Goal: Information Seeking & Learning: Compare options

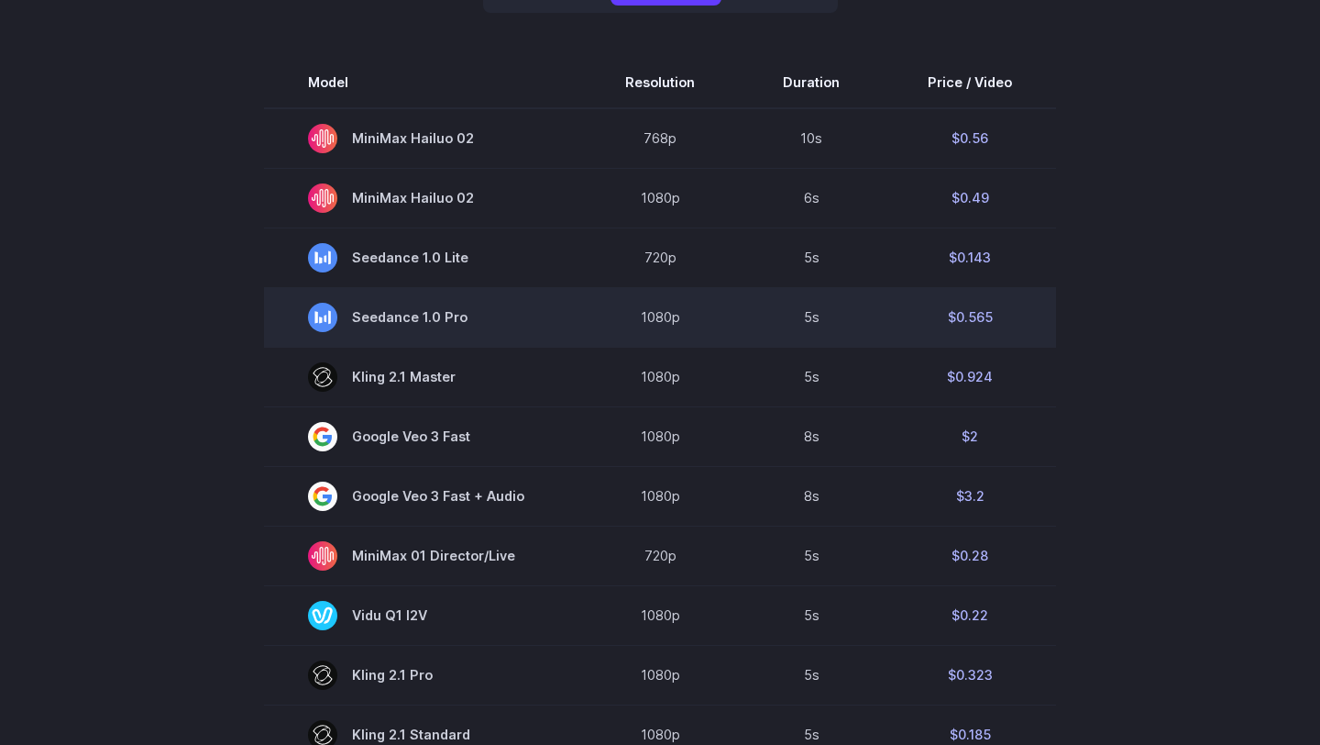
scroll to position [550, 0]
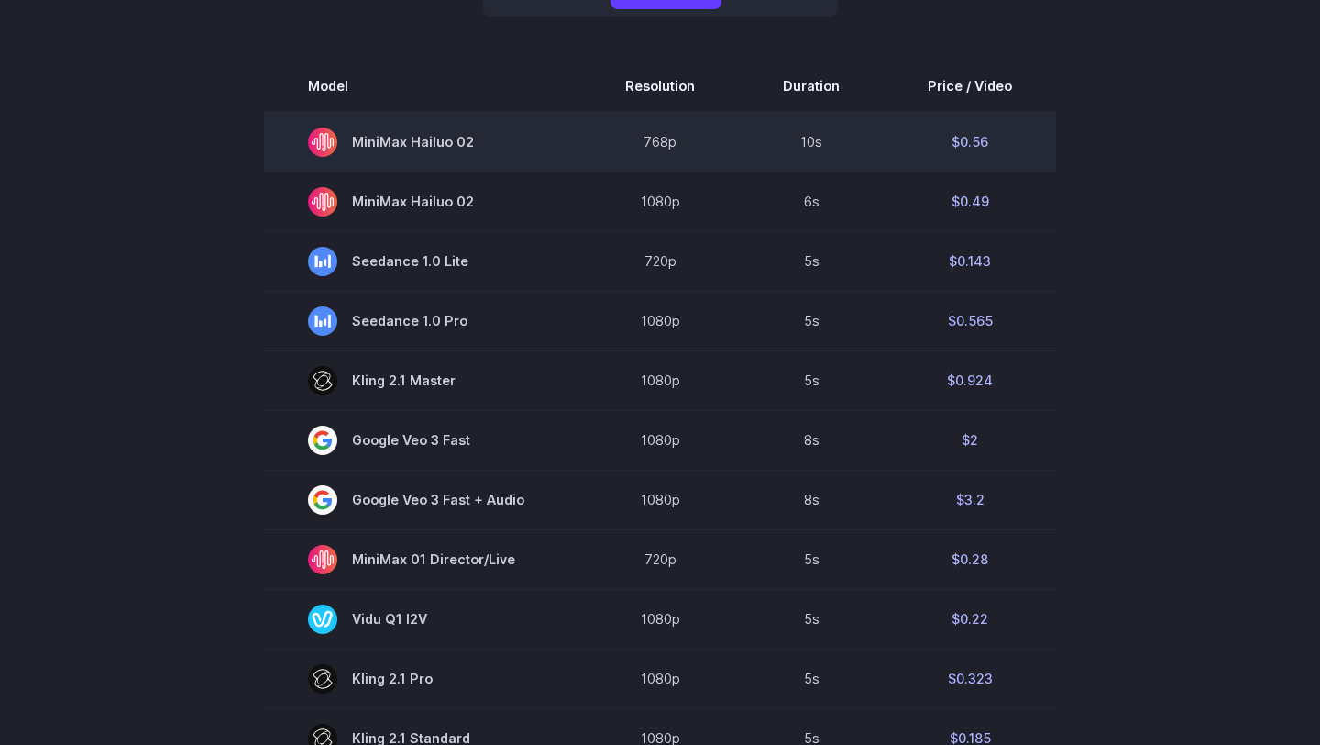
drag, startPoint x: 474, startPoint y: 143, endPoint x: 359, endPoint y: 145, distance: 115.6
click at [359, 145] on span "MiniMax Hailuo 02" at bounding box center [422, 141] width 229 height 29
copy span "MiniMax Hailuo 02"
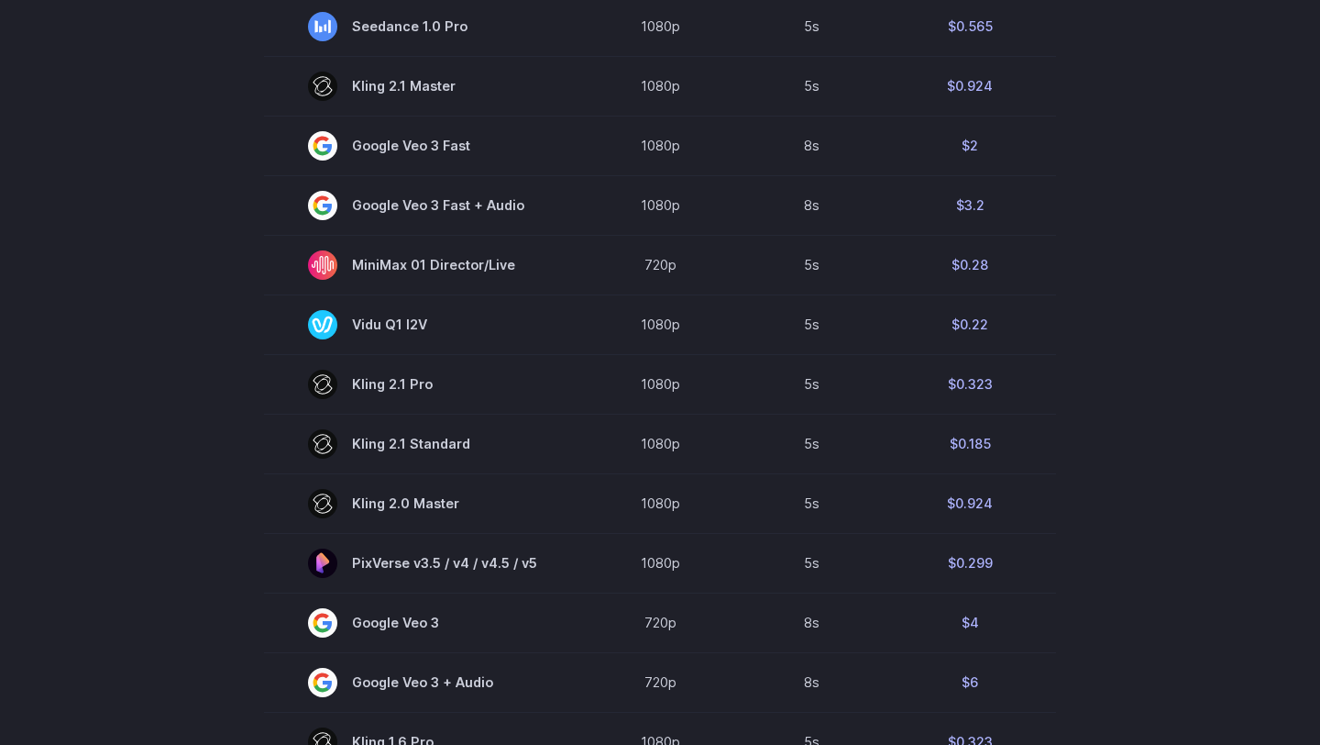
scroll to position [845, 0]
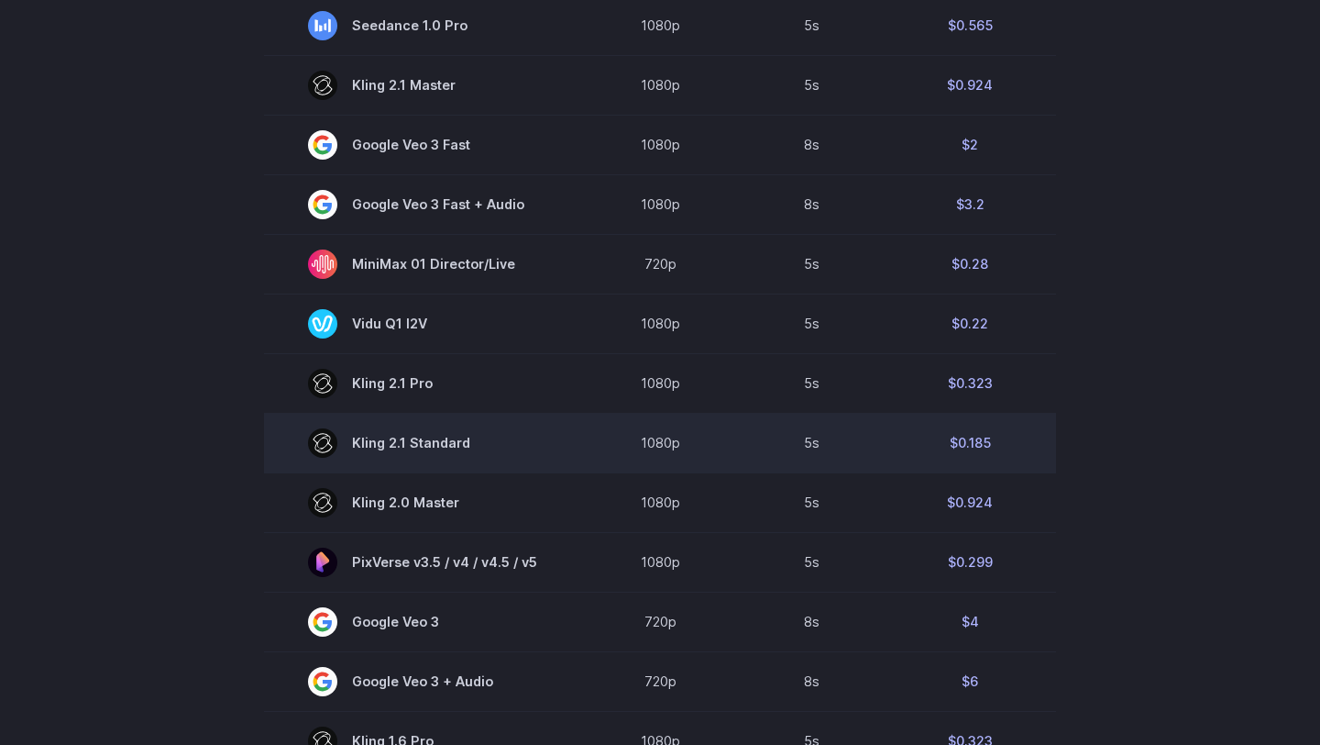
click at [470, 449] on span "Kling 2.1 Standard" at bounding box center [422, 442] width 229 height 29
copy span "Kling 2.1 Standard"
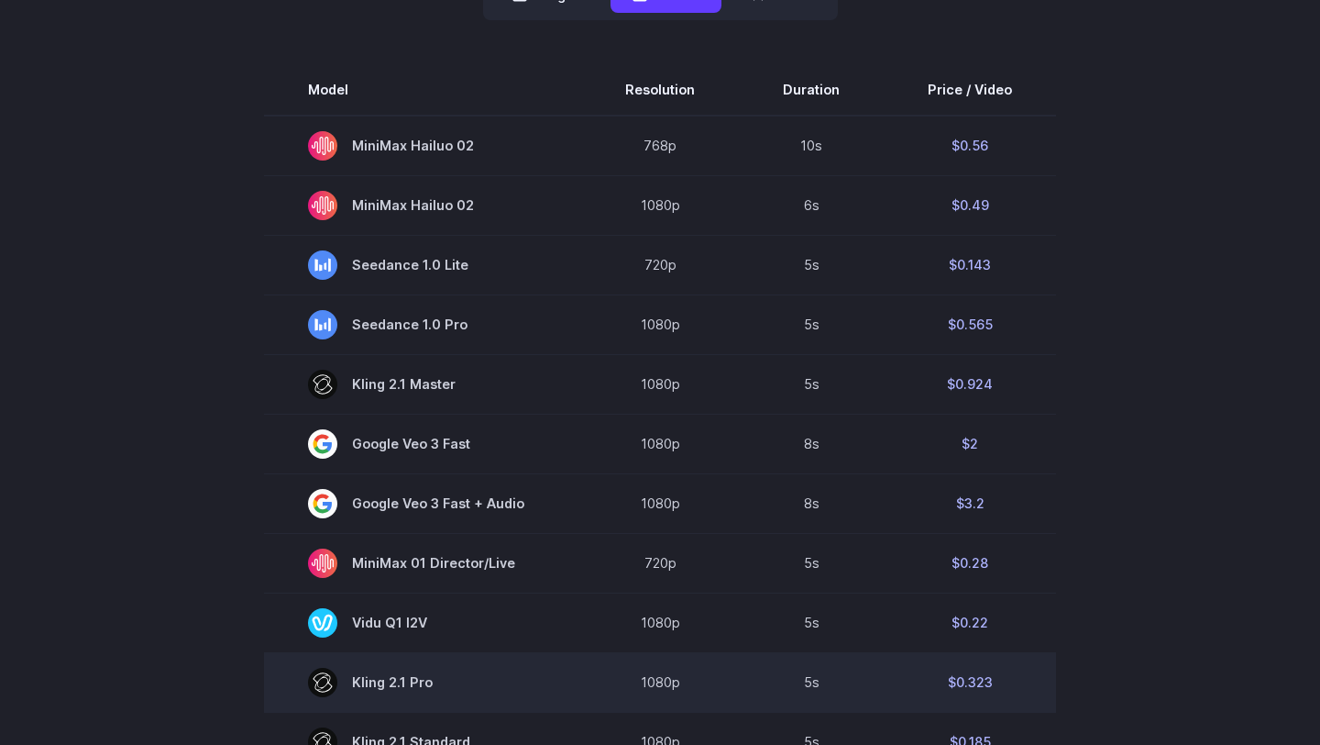
scroll to position [539, 0]
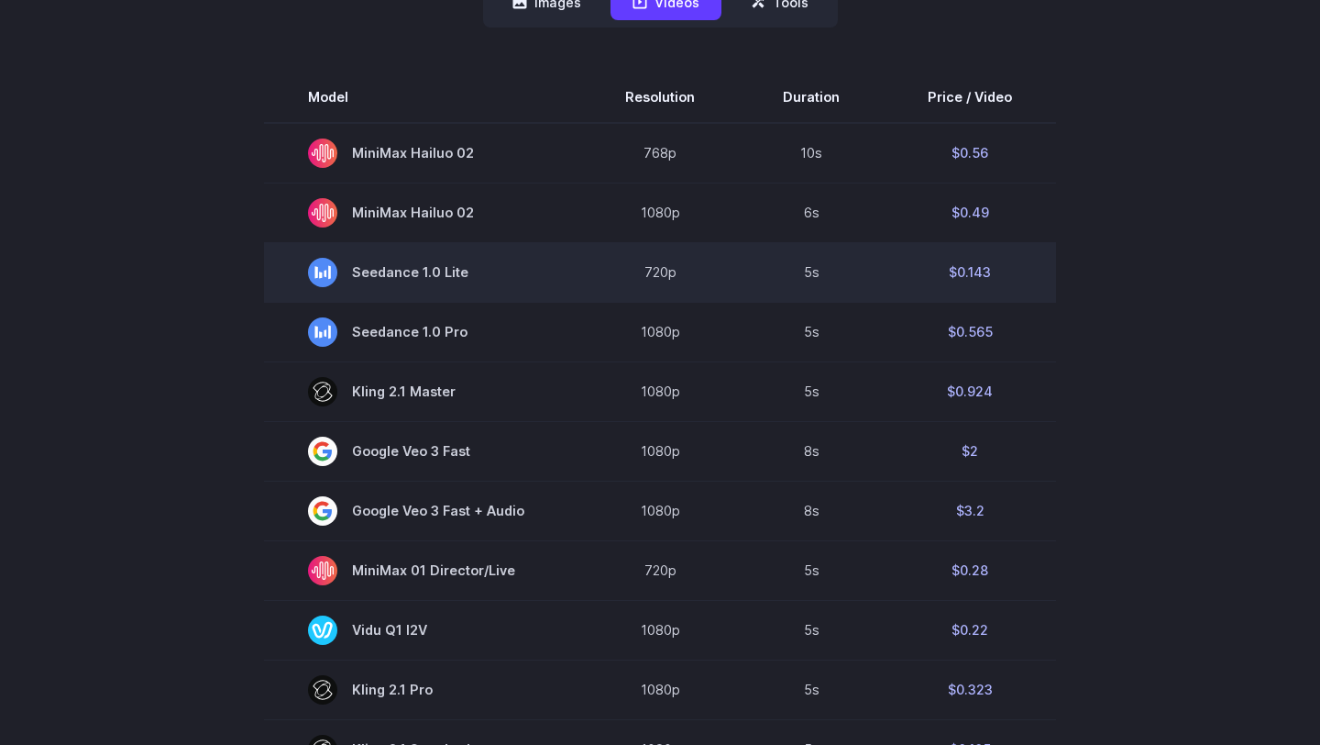
drag, startPoint x: 355, startPoint y: 269, endPoint x: 466, endPoint y: 277, distance: 111.3
click at [466, 277] on span "Seedance 1.0 Lite" at bounding box center [422, 272] width 229 height 29
copy span "Seedance 1.0 Lite"
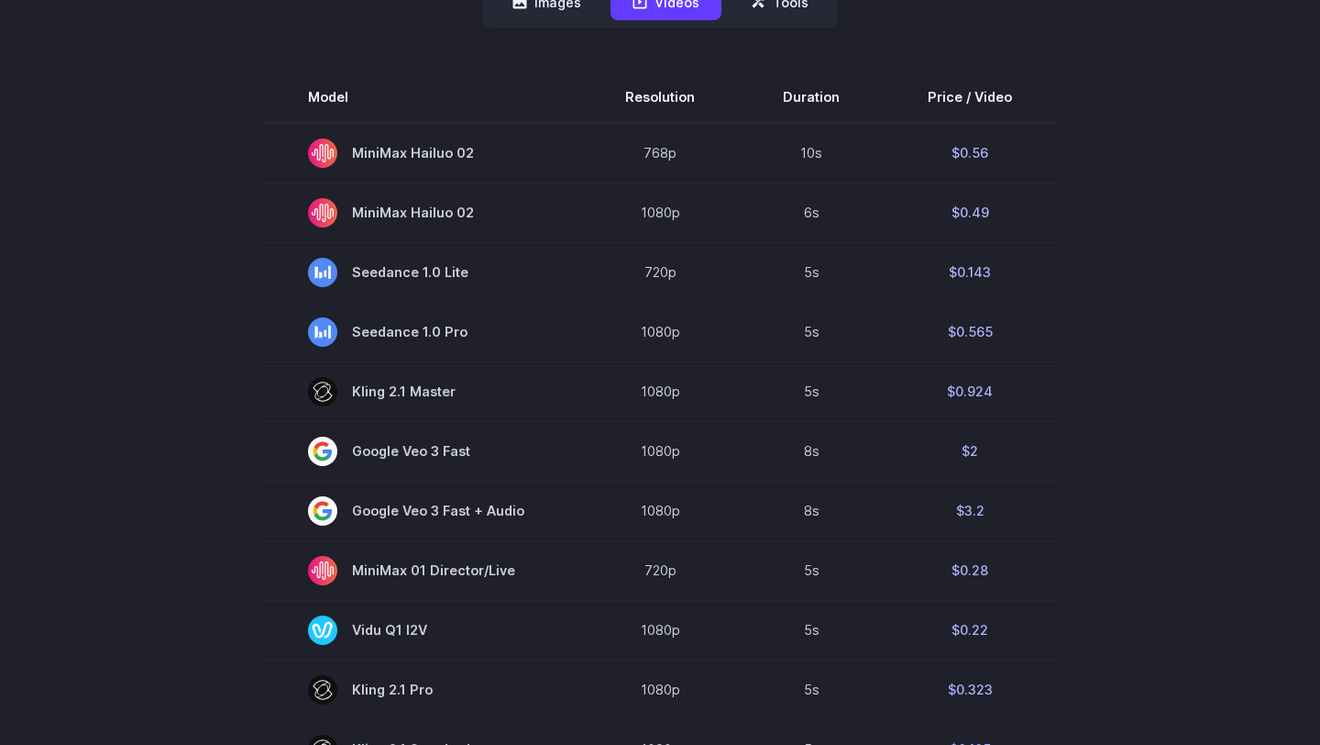
click at [1167, 302] on section "Model Resolution Duration Price / Video MiniMax Hailuo 02 768p 10s $0.56 MiniMa…" at bounding box center [660, 693] width 1276 height 1243
